Goal: Information Seeking & Learning: Learn about a topic

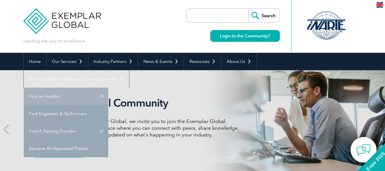
click at [108, 88] on link "Find an Auditor" at bounding box center [66, 96] width 84 height 17
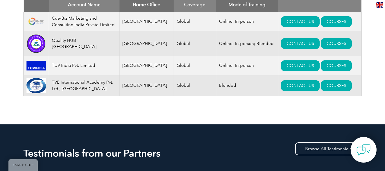
scroll to position [193, 0]
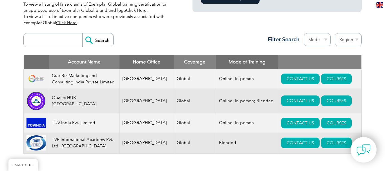
click at [53, 41] on input "search" at bounding box center [54, 40] width 56 height 14
type input "Punyam Academy"
click at [82, 33] on input "Search" at bounding box center [97, 40] width 31 height 14
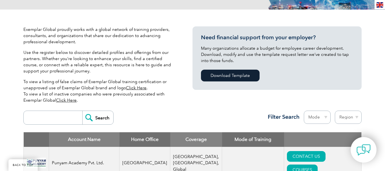
scroll to position [172, 0]
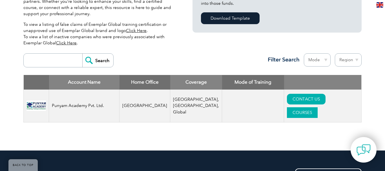
click at [317, 108] on link "COURSES" at bounding box center [302, 113] width 31 height 11
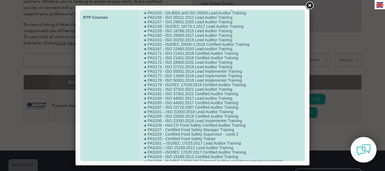
scroll to position [287, 0]
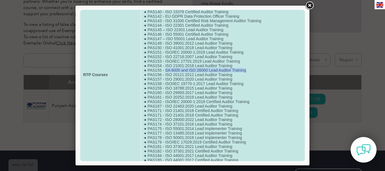
drag, startPoint x: 166, startPoint y: 91, endPoint x: 247, endPoint y: 91, distance: 81.1
click at [247, 91] on td "● Laboratory Management System and Internal Audit as per ISO/IEC 17025:2017 ● A…" at bounding box center [222, 75] width 163 height 674
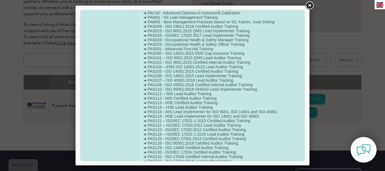
scroll to position [0, 0]
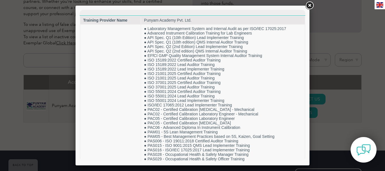
click at [311, 7] on link at bounding box center [309, 6] width 10 height 10
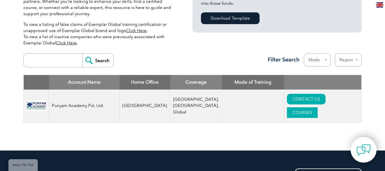
click at [317, 108] on link "COURSES" at bounding box center [302, 113] width 31 height 11
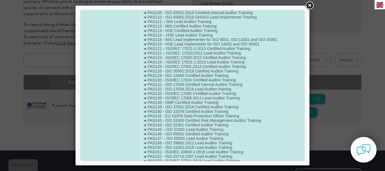
scroll to position [72, 0]
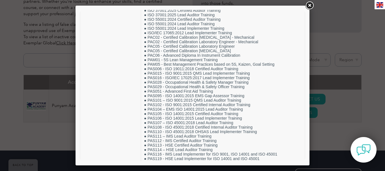
click at [310, 5] on link at bounding box center [309, 6] width 10 height 10
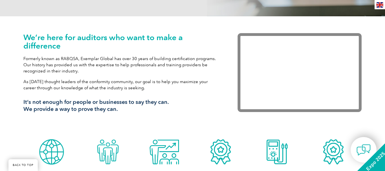
scroll to position [287, 0]
